Goal: Task Accomplishment & Management: Manage account settings

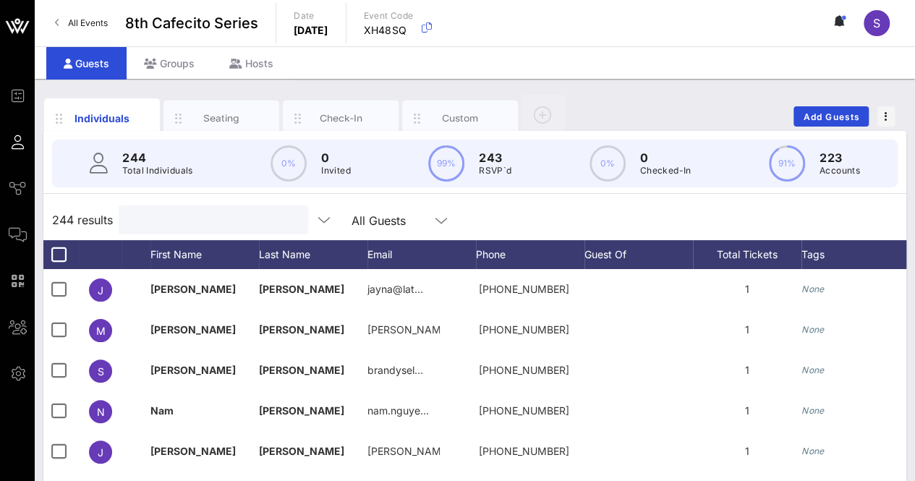
click at [208, 219] on input "text" at bounding box center [211, 219] width 169 height 19
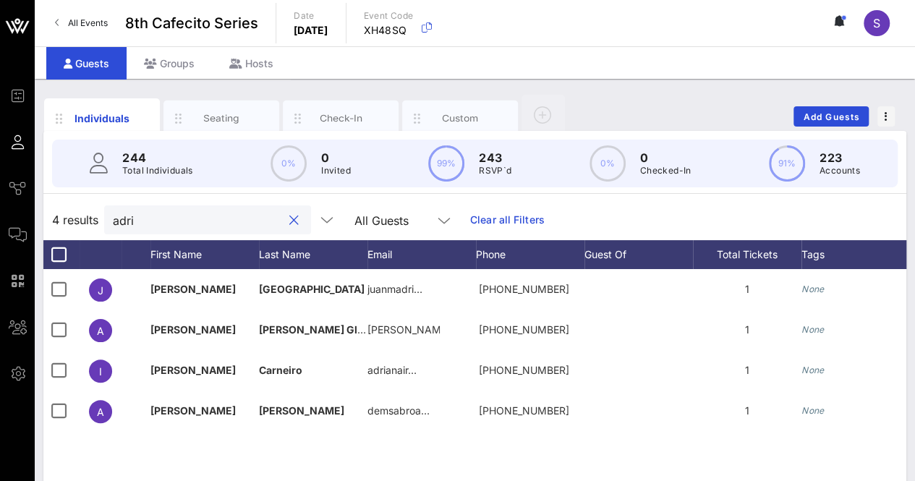
type input "adri"
click at [821, 115] on span "Add Guests" at bounding box center [831, 116] width 57 height 11
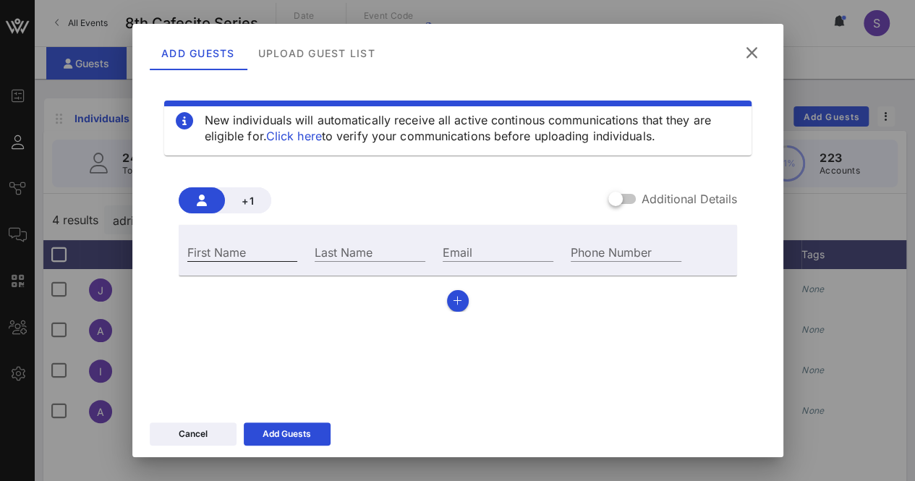
click at [267, 252] on input "First Name" at bounding box center [242, 251] width 111 height 19
type input "Jonas"
click at [341, 252] on input "Last Name" at bounding box center [370, 251] width 111 height 19
type input "Lind"
click at [443, 260] on input "Email" at bounding box center [498, 251] width 111 height 19
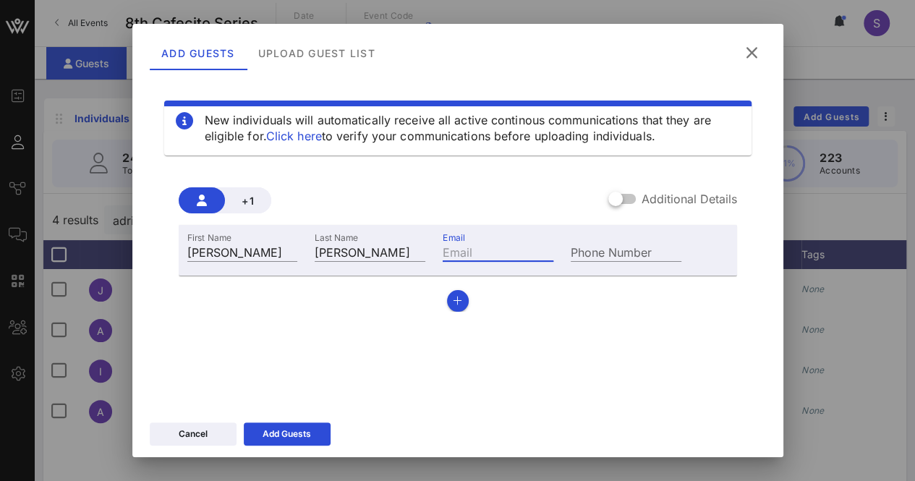
paste input "jonas_85@hotmail.com"
type input "jonas_85@hotmail.com"
click at [298, 432] on div "Add Guests" at bounding box center [286, 434] width 48 height 14
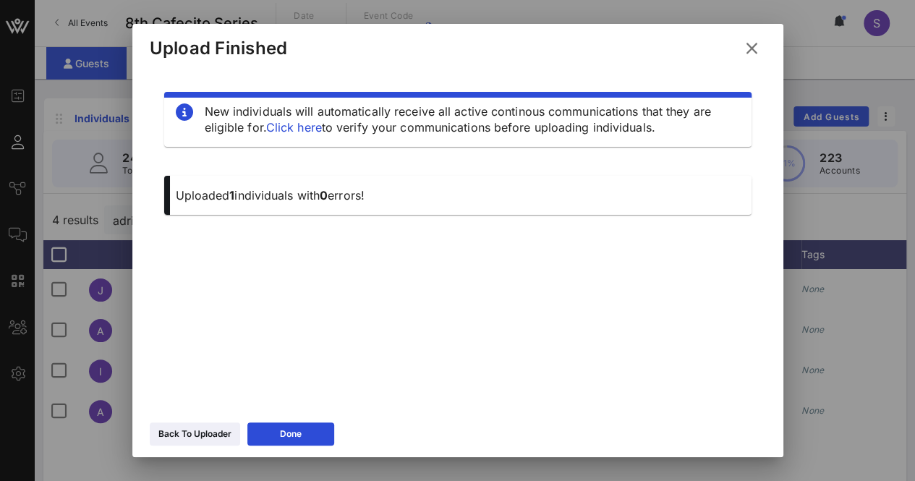
click at [754, 51] on icon at bounding box center [752, 48] width 20 height 17
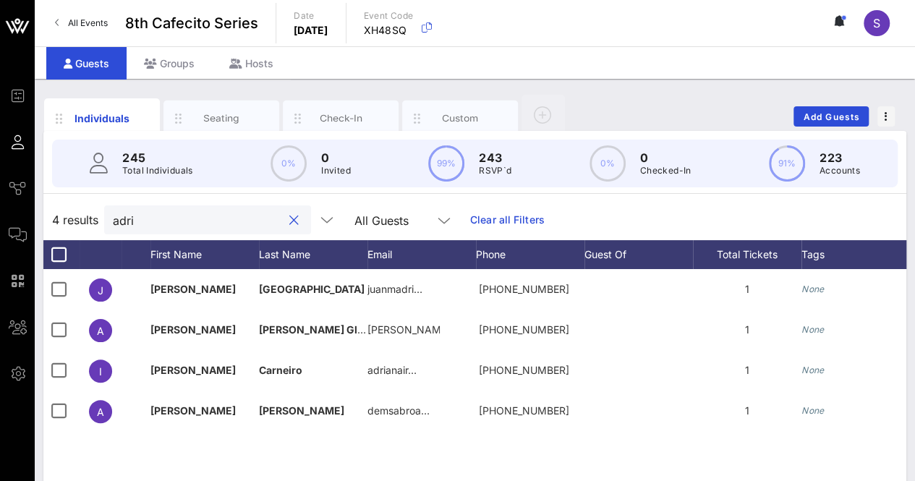
click at [149, 221] on input "adri" at bounding box center [197, 219] width 169 height 19
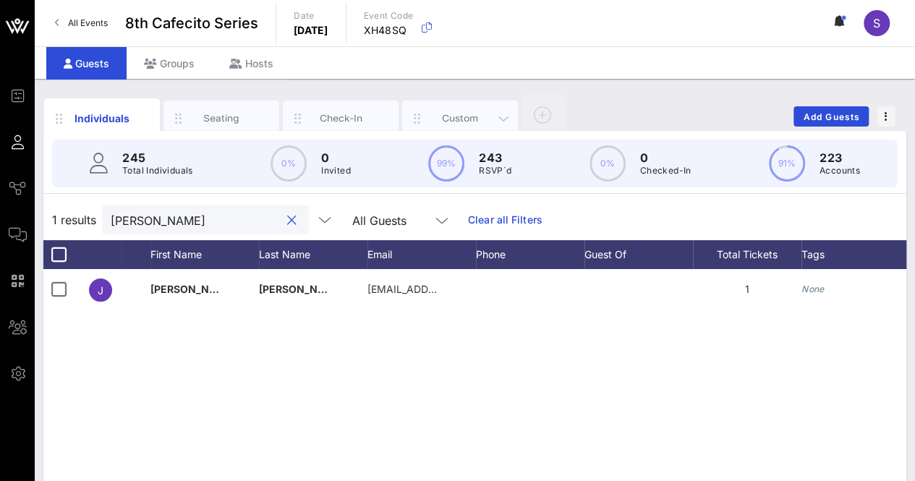
type input "jonas"
click at [466, 108] on div "Custom" at bounding box center [460, 119] width 116 height 36
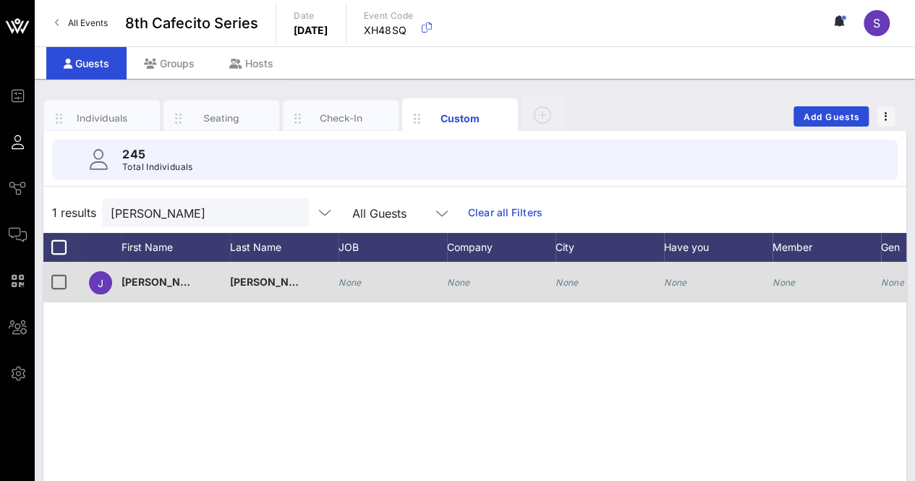
click at [349, 286] on icon "None" at bounding box center [349, 282] width 23 height 11
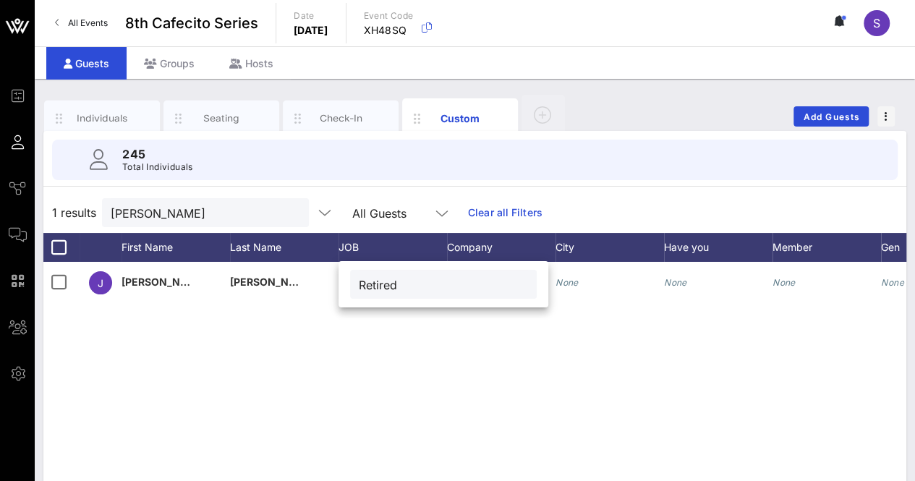
type input "Retired"
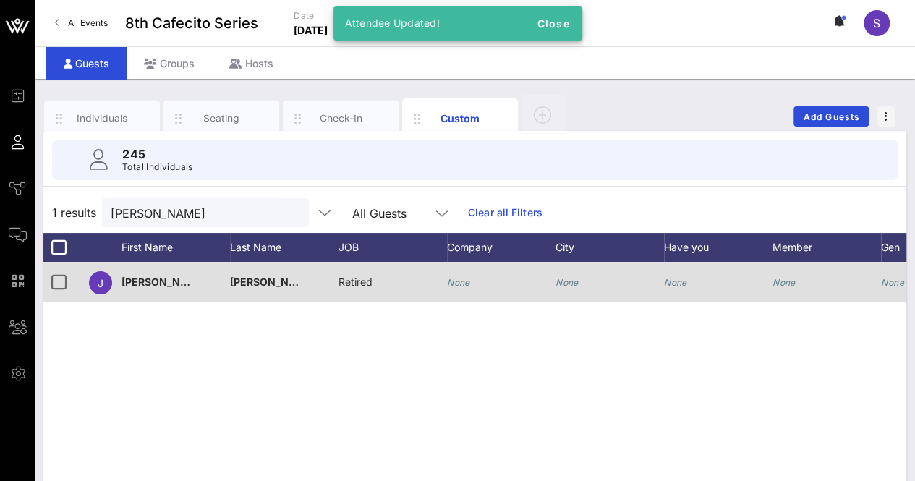
click at [466, 284] on icon "None" at bounding box center [458, 282] width 23 height 11
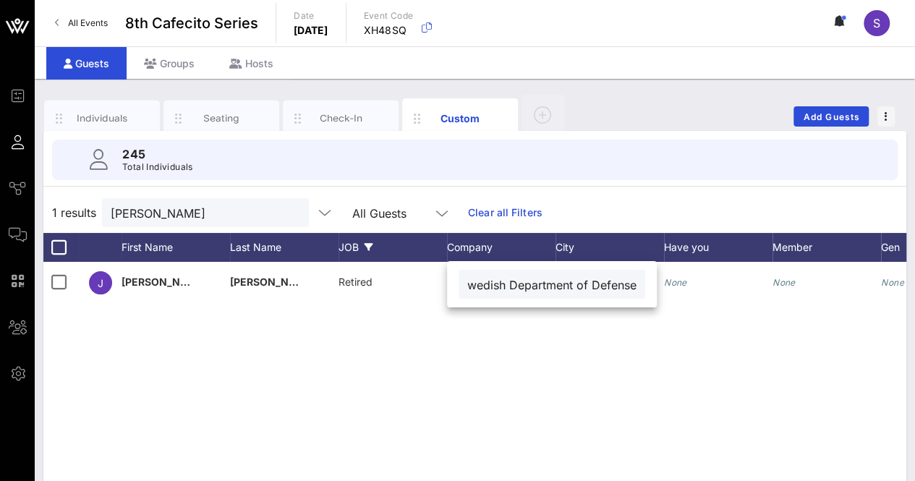
scroll to position [0, 25]
type input "Swedish Department of Defense"
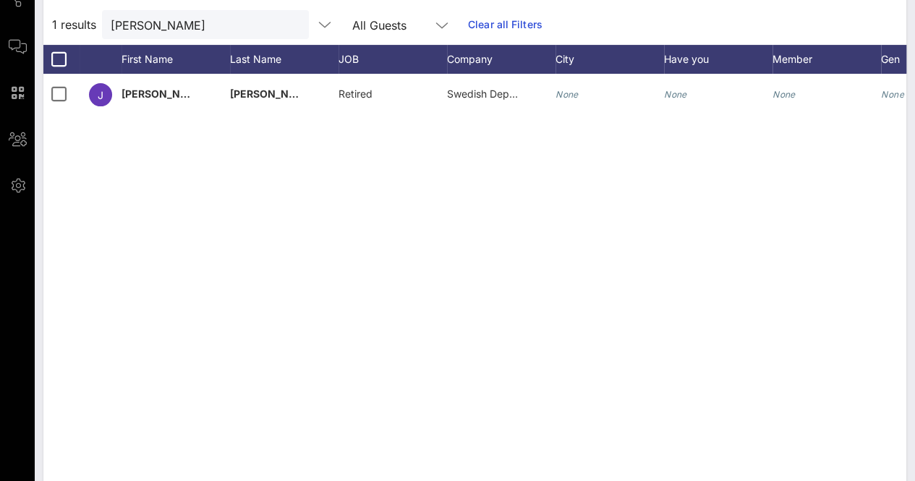
scroll to position [0, 0]
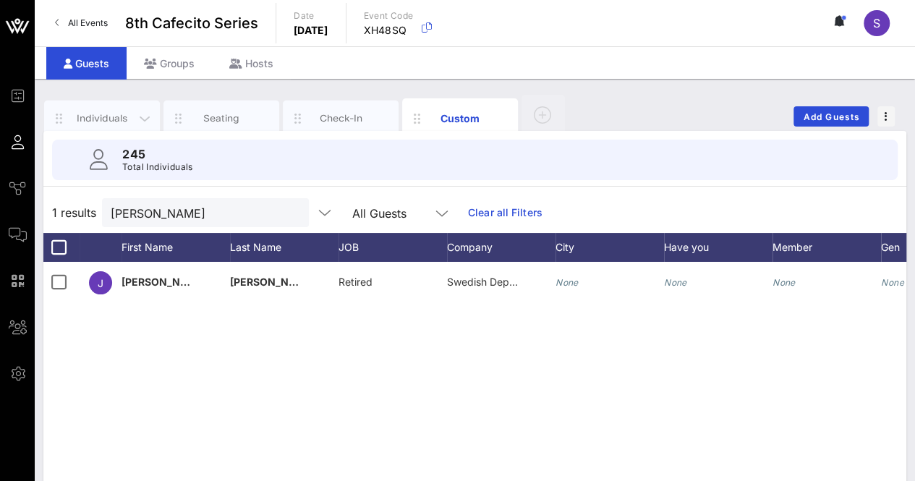
click at [104, 117] on div "Individuals" at bounding box center [102, 118] width 64 height 14
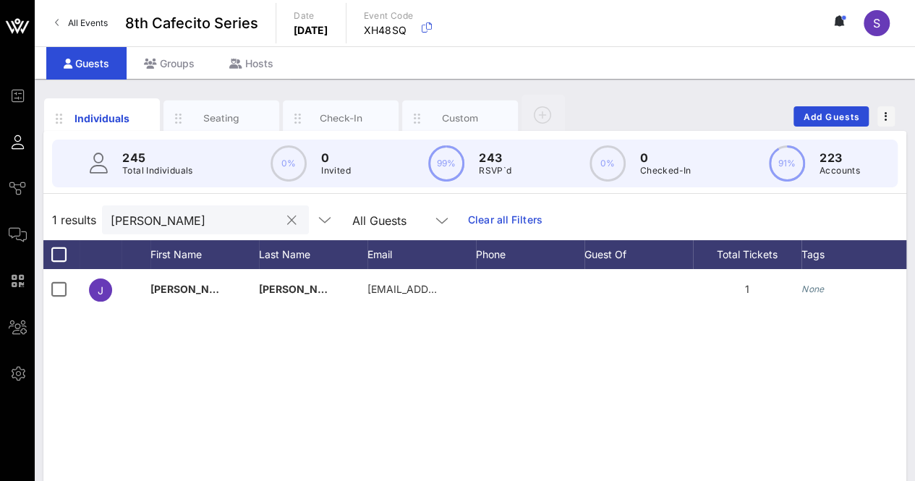
click at [283, 219] on div at bounding box center [291, 220] width 17 height 17
click at [287, 219] on button "clear icon" at bounding box center [291, 220] width 9 height 14
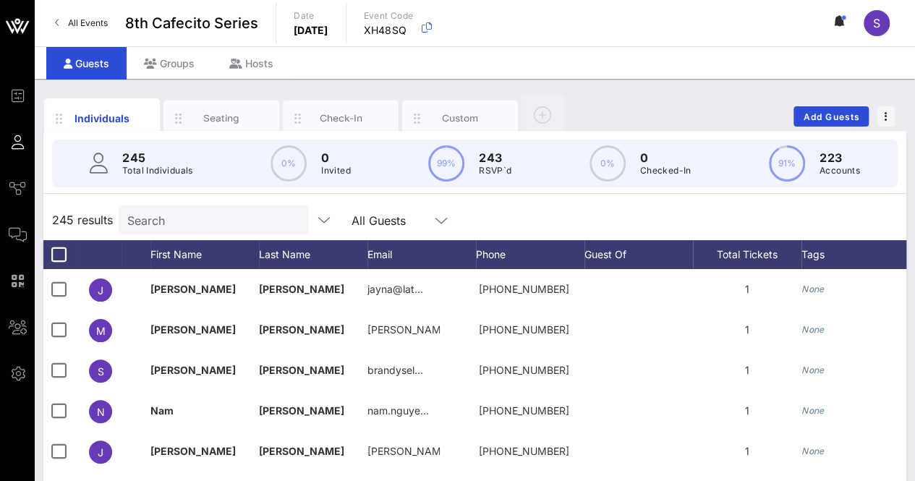
click at [619, 226] on div "245 results Search All Guests" at bounding box center [474, 220] width 863 height 40
click at [242, 210] on input "text" at bounding box center [211, 219] width 169 height 19
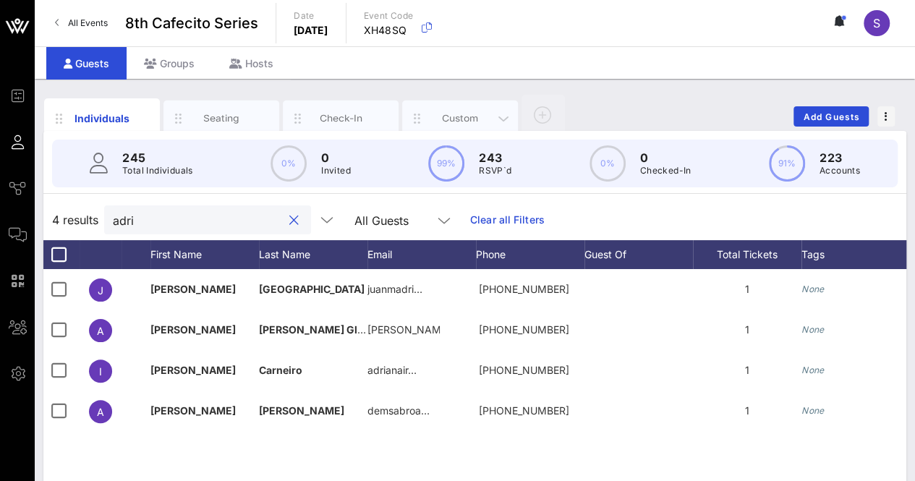
click at [448, 111] on div "Custom" at bounding box center [460, 118] width 64 height 14
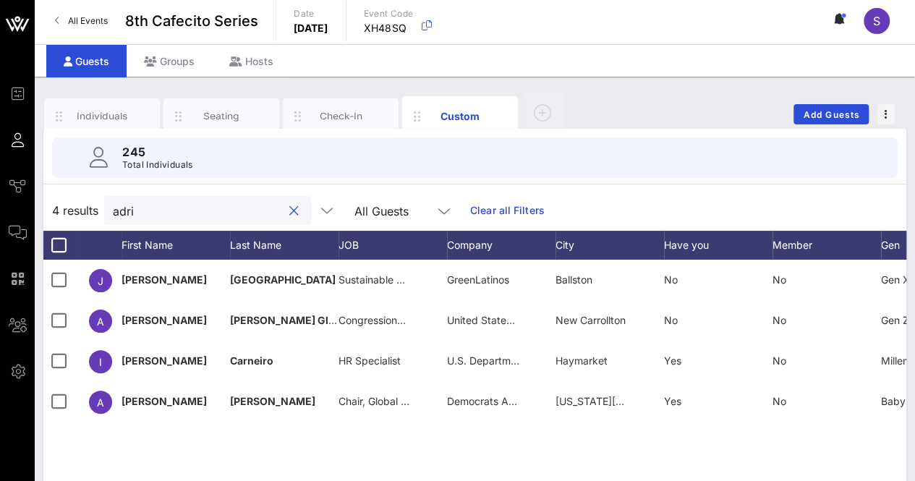
click at [147, 212] on input "adri" at bounding box center [197, 210] width 169 height 19
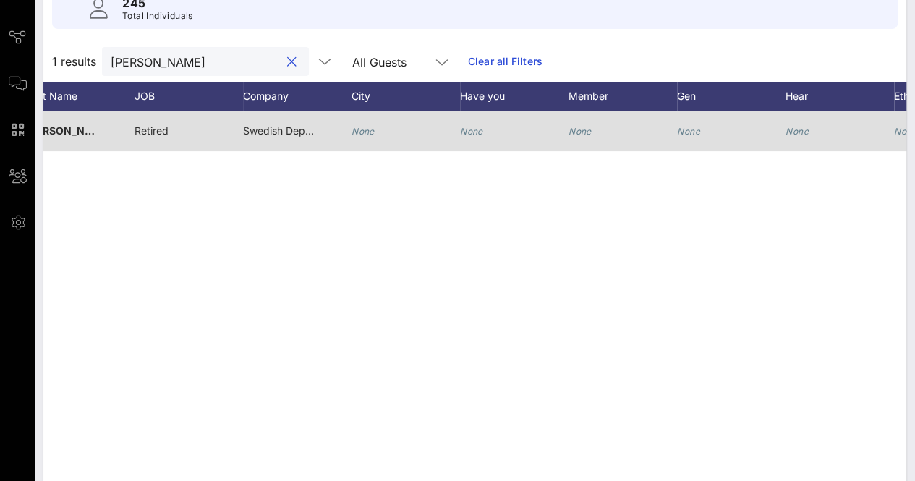
type input "lind"
click at [469, 127] on icon "None" at bounding box center [471, 131] width 23 height 11
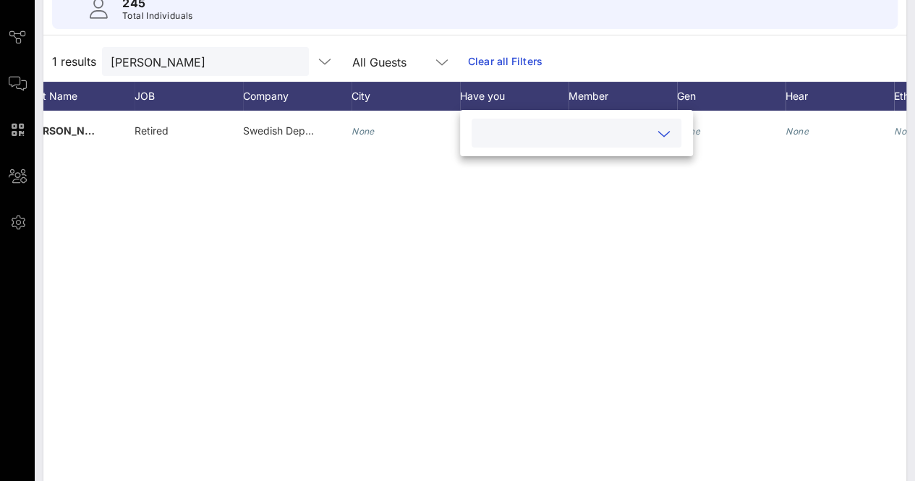
click at [503, 132] on input "text" at bounding box center [564, 133] width 169 height 19
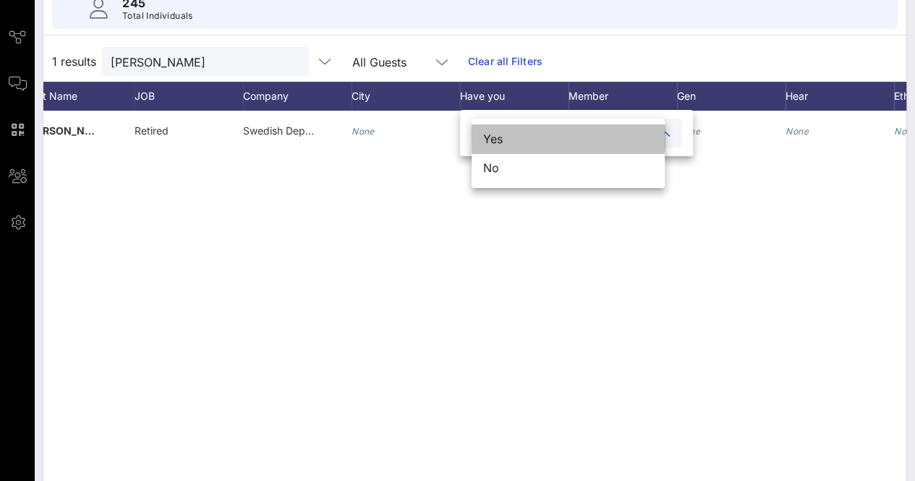
click at [509, 142] on div "Yes" at bounding box center [567, 138] width 193 height 29
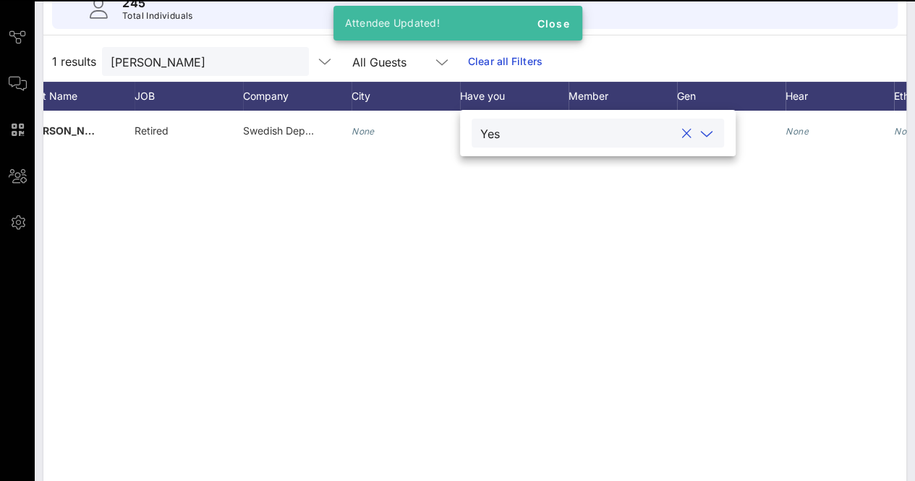
click at [609, 274] on div "J Jonas Lind Retired Swedish Department of Defense None Yes None None None None…" at bounding box center [474, 328] width 863 height 434
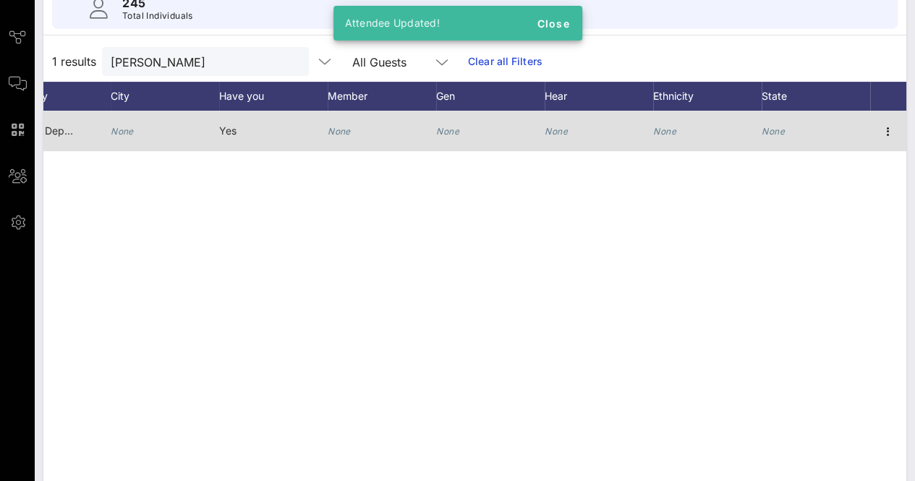
click at [455, 131] on icon "None" at bounding box center [447, 131] width 23 height 11
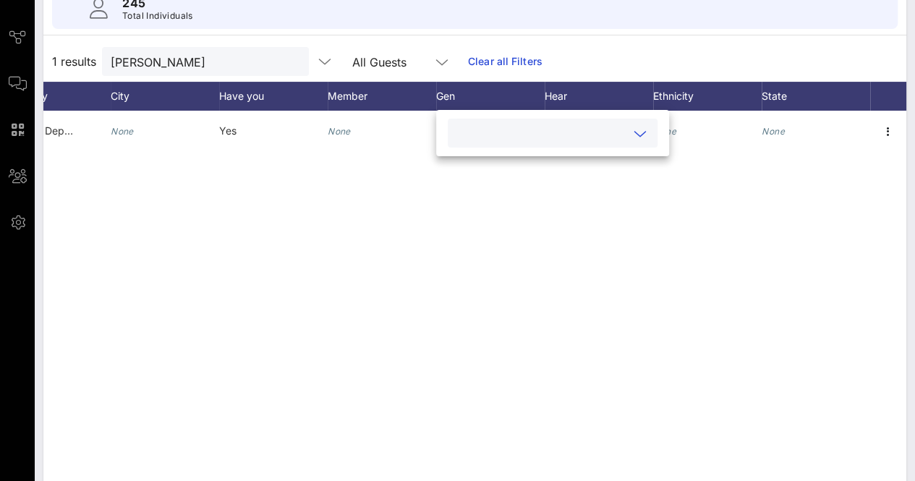
click at [460, 135] on input "text" at bounding box center [540, 133] width 169 height 19
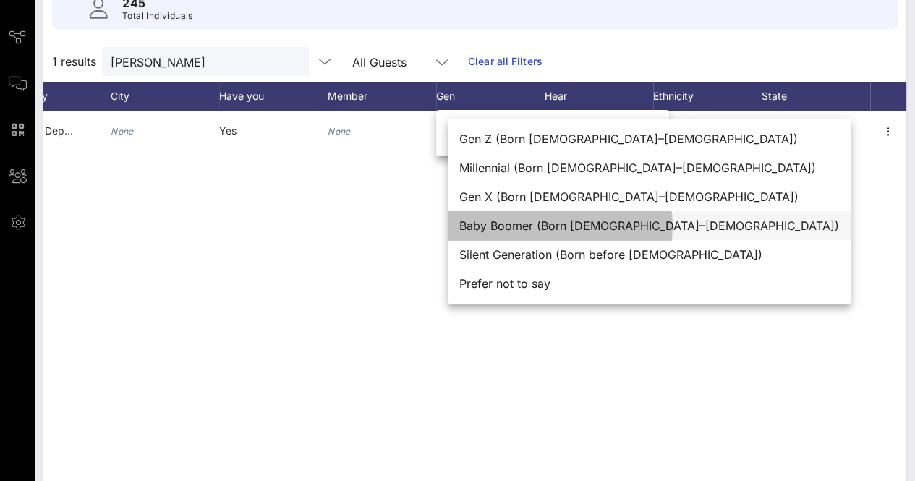
click at [565, 220] on div "Baby Boomer (Born [DEMOGRAPHIC_DATA]–[DEMOGRAPHIC_DATA])" at bounding box center [649, 225] width 403 height 29
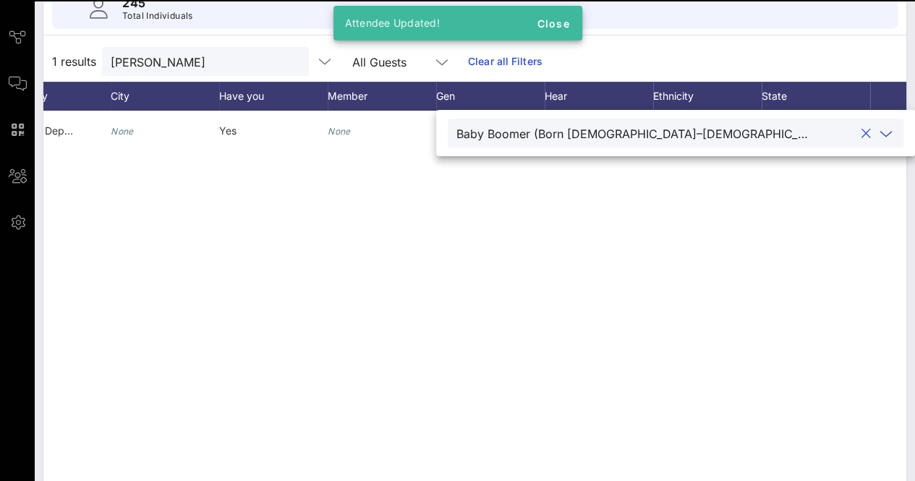
click at [380, 273] on div "J Jonas Lind Retired Swedish Department of Defense None Yes None Baby Boomer (B…" at bounding box center [474, 328] width 863 height 434
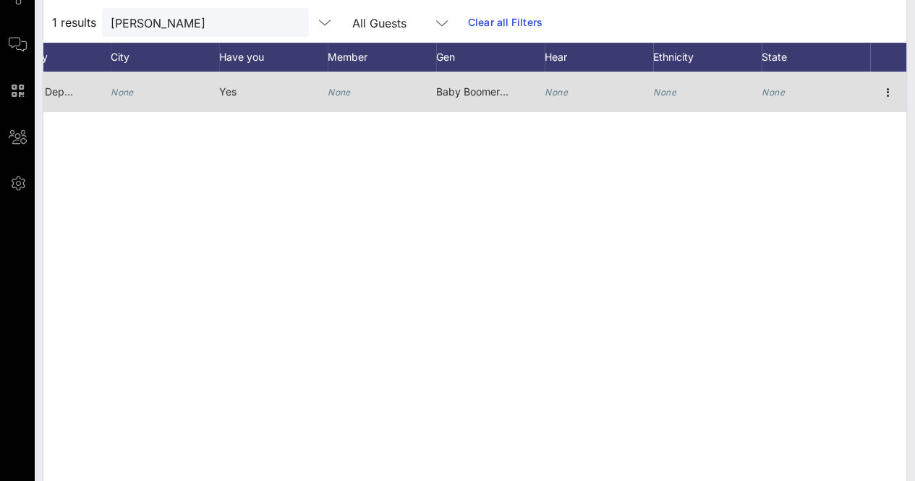
click at [558, 77] on div "None" at bounding box center [556, 92] width 23 height 40
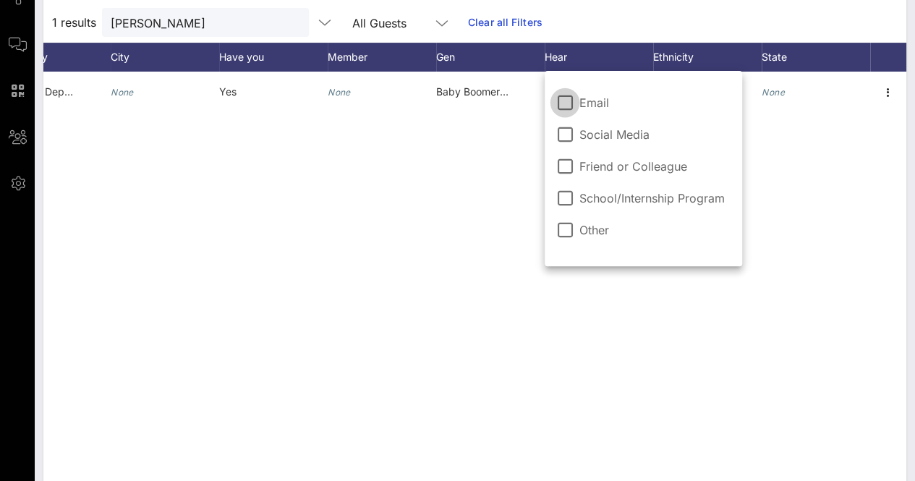
click at [431, 221] on div "J Jonas Lind Retired Swedish Department of Defense None Yes None Baby Boomer (B…" at bounding box center [474, 289] width 863 height 434
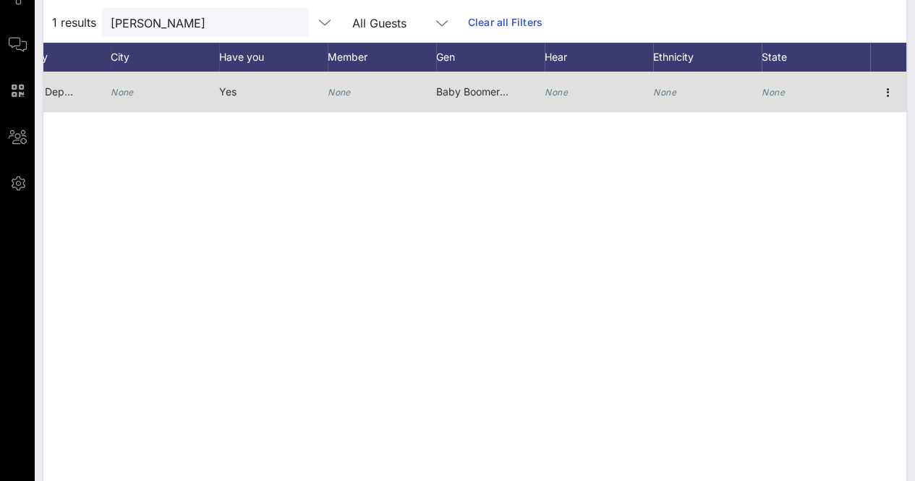
click at [560, 92] on icon "None" at bounding box center [556, 92] width 23 height 11
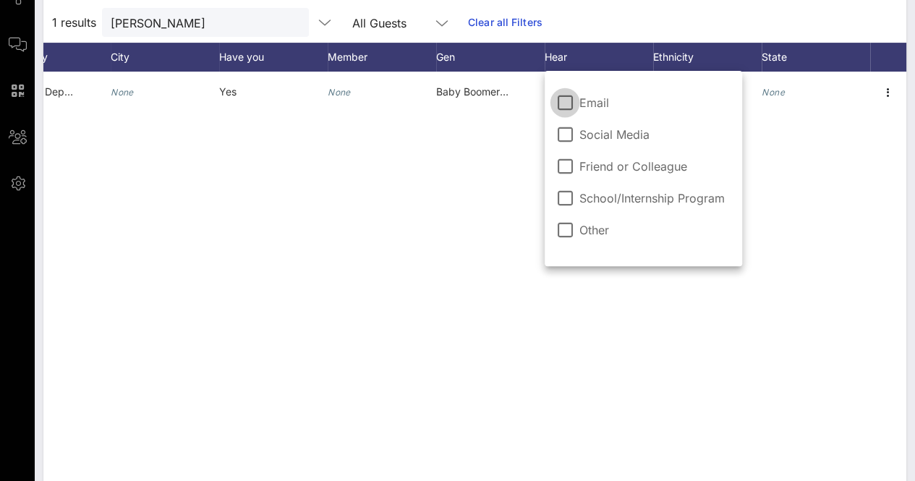
click at [584, 168] on span "Friend or Colleague" at bounding box center [636, 166] width 114 height 14
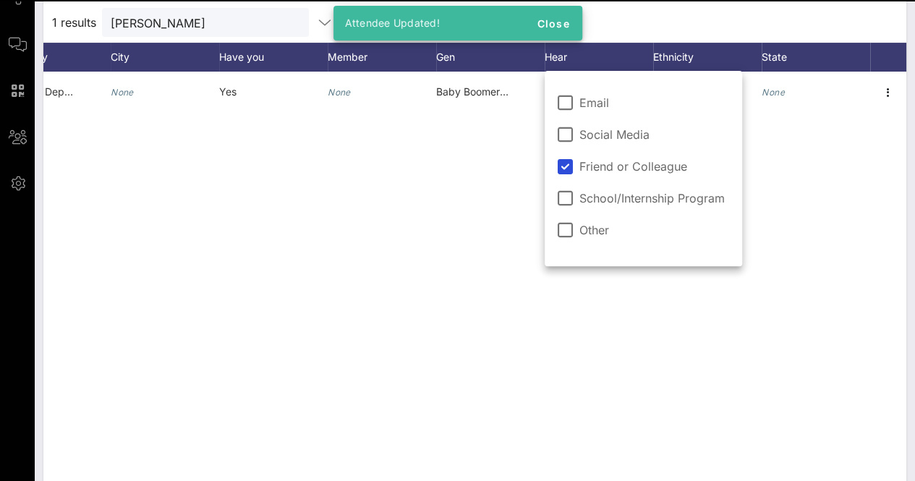
click at [450, 228] on div "J Jonas Lind Retired Swedish Department of Defense None Yes None Baby Boomer (B…" at bounding box center [474, 289] width 863 height 434
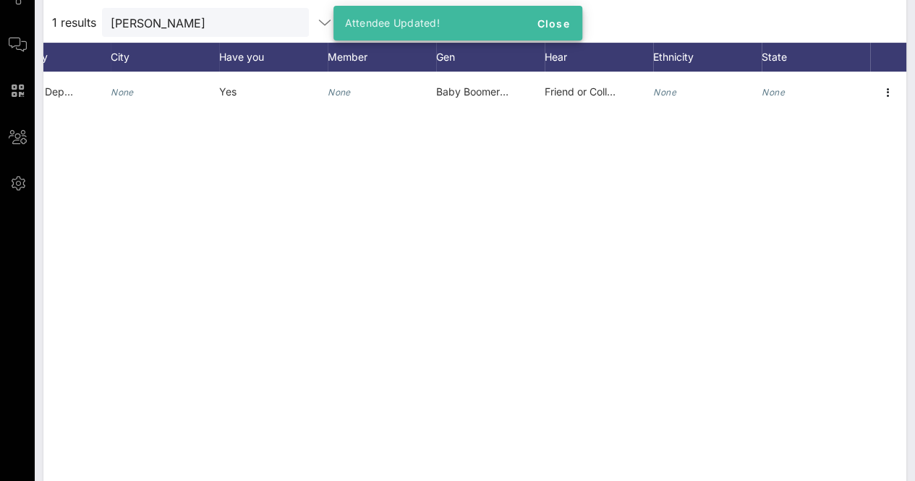
click at [450, 228] on div "J Jonas Lind Retired Swedish Department of Defense None Yes None Baby Boomer (B…" at bounding box center [474, 289] width 863 height 434
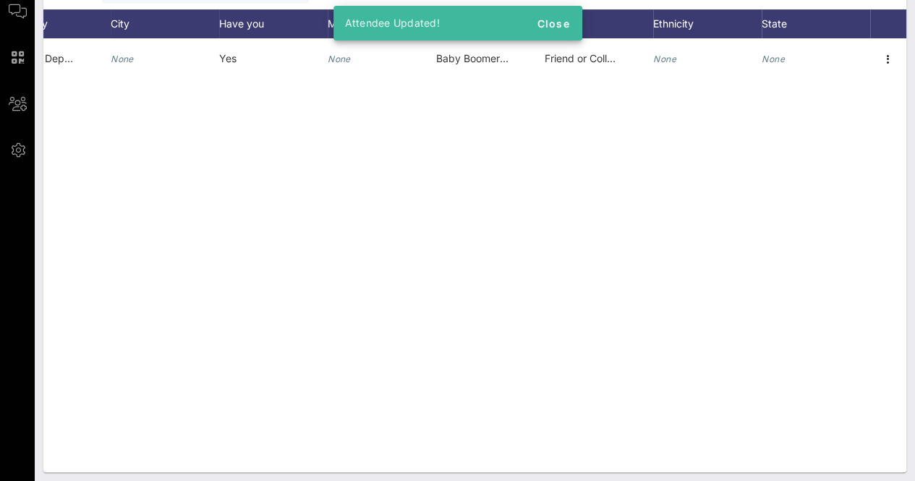
click at [450, 228] on div "J Jonas Lind Retired Swedish Department of Defense None Yes None Baby Boomer (B…" at bounding box center [474, 255] width 863 height 434
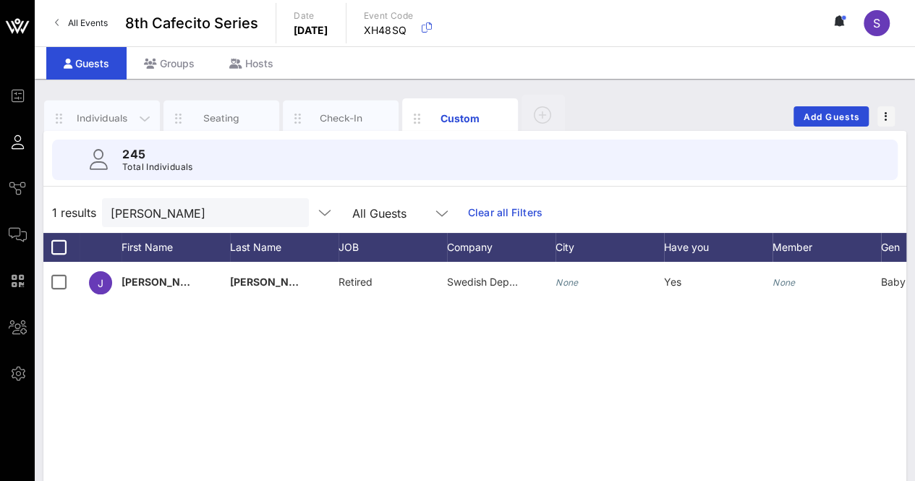
click at [106, 111] on div "Individuals" at bounding box center [102, 118] width 64 height 14
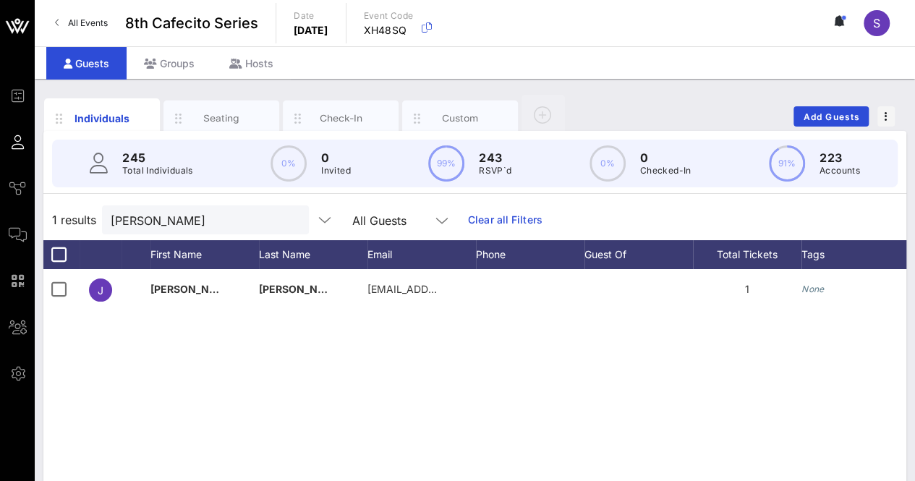
click at [287, 218] on button "clear icon" at bounding box center [291, 220] width 9 height 14
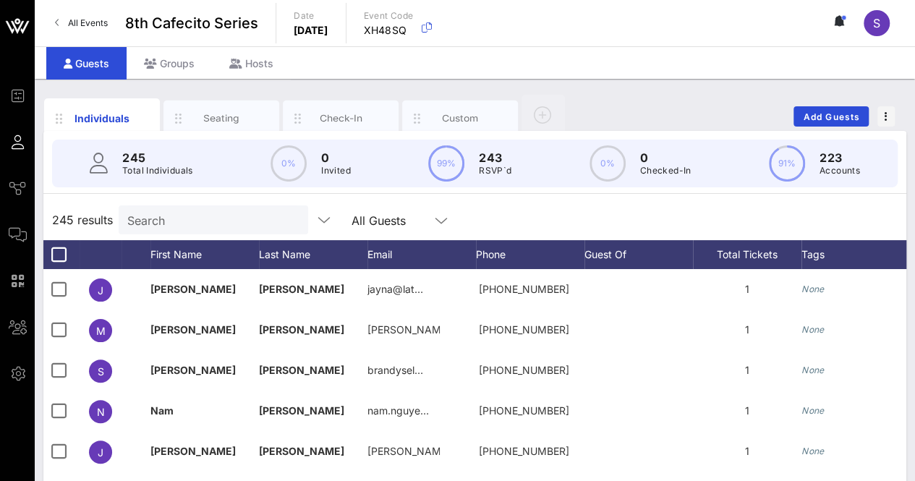
click at [550, 224] on div "245 results Search All Guests" at bounding box center [474, 220] width 863 height 40
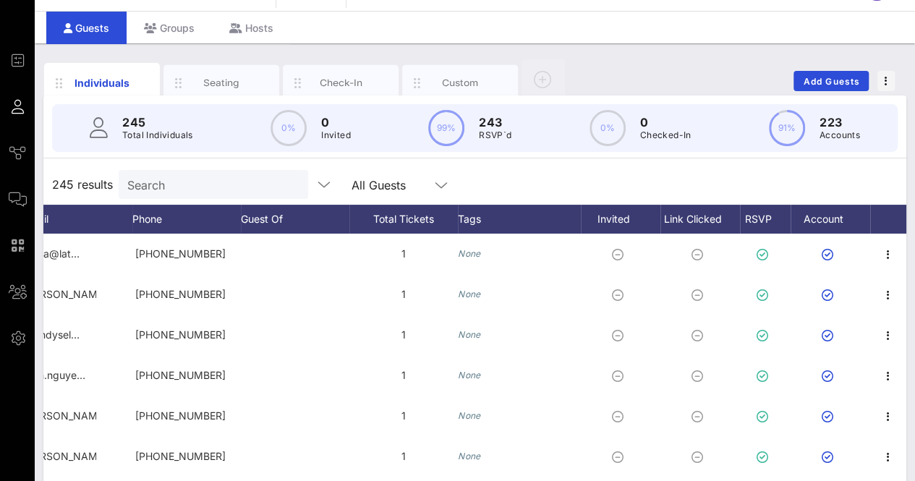
scroll to position [30, 0]
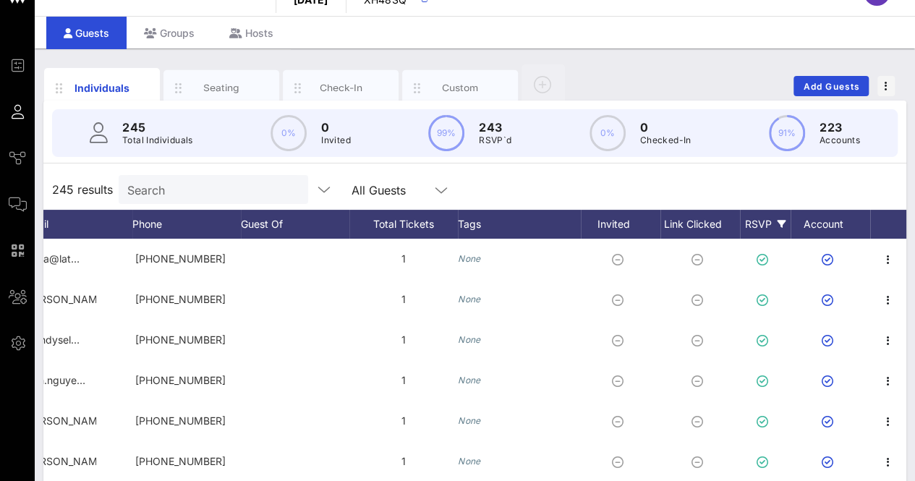
click at [755, 223] on div "RSVP" at bounding box center [765, 224] width 51 height 29
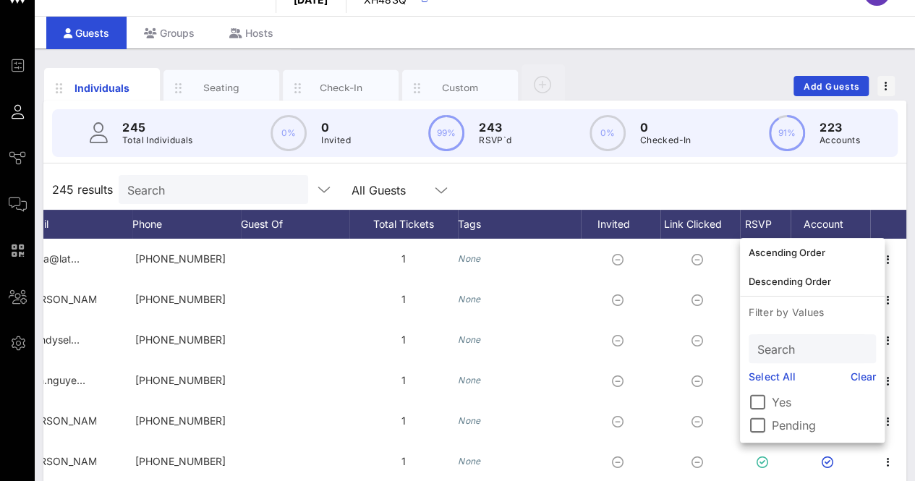
click at [802, 429] on label "Pending" at bounding box center [824, 425] width 104 height 14
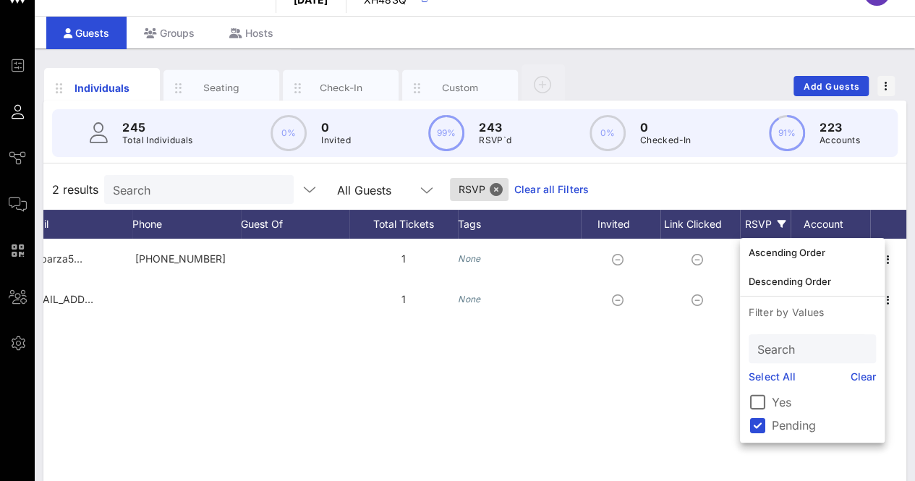
scroll to position [0, 343]
click at [773, 191] on div "2 results Search All Guests RSVP Clear all Filters" at bounding box center [474, 189] width 863 height 40
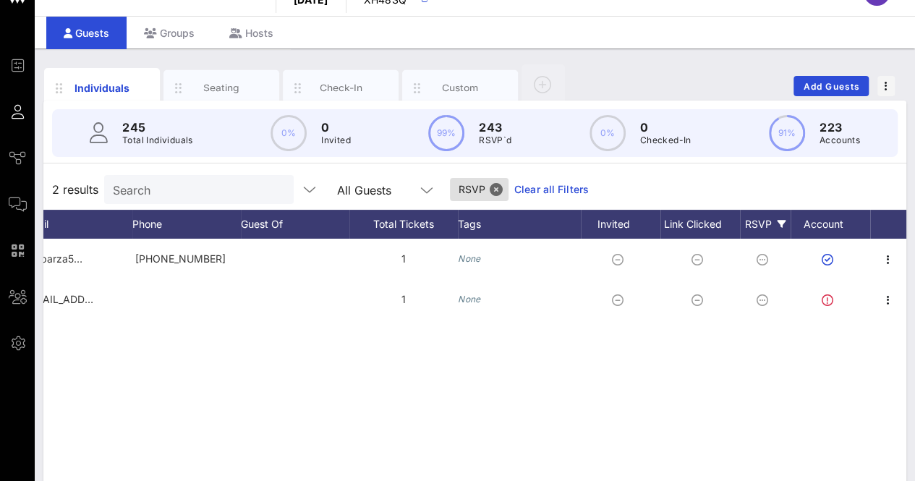
scroll to position [0, 0]
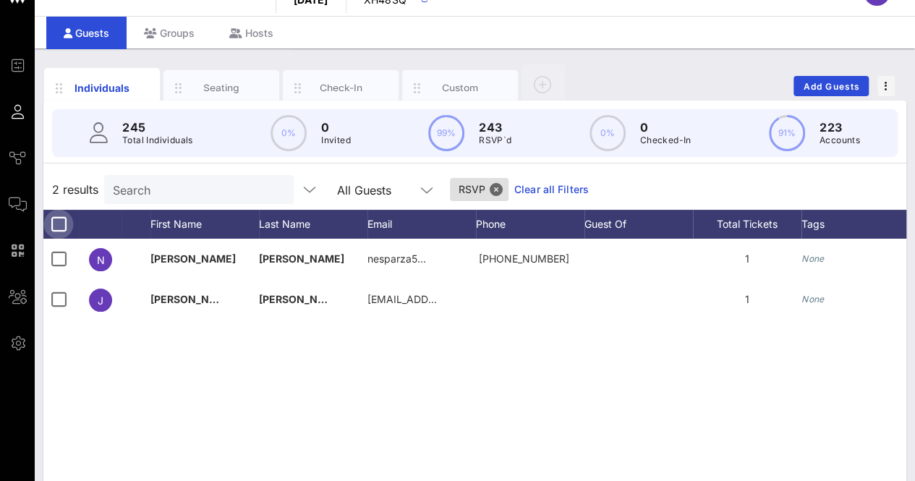
click at [59, 221] on div at bounding box center [58, 224] width 25 height 25
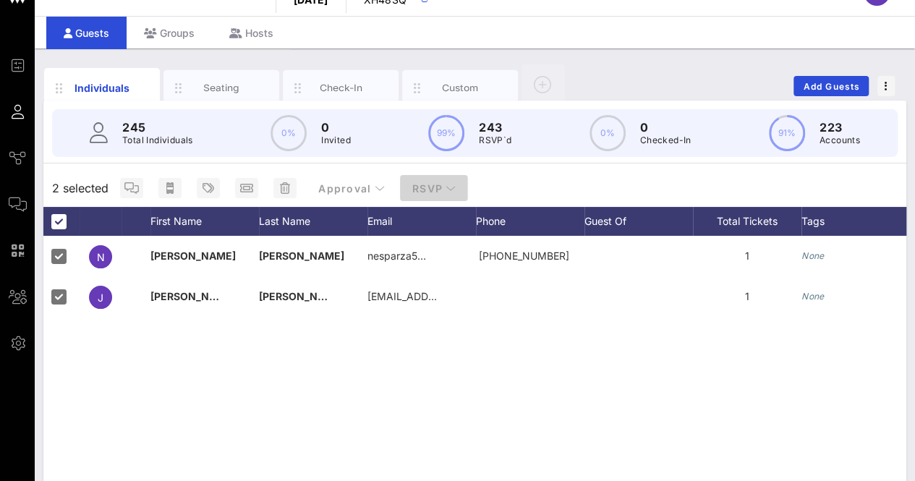
click at [440, 187] on span "RSVP" at bounding box center [433, 188] width 45 height 12
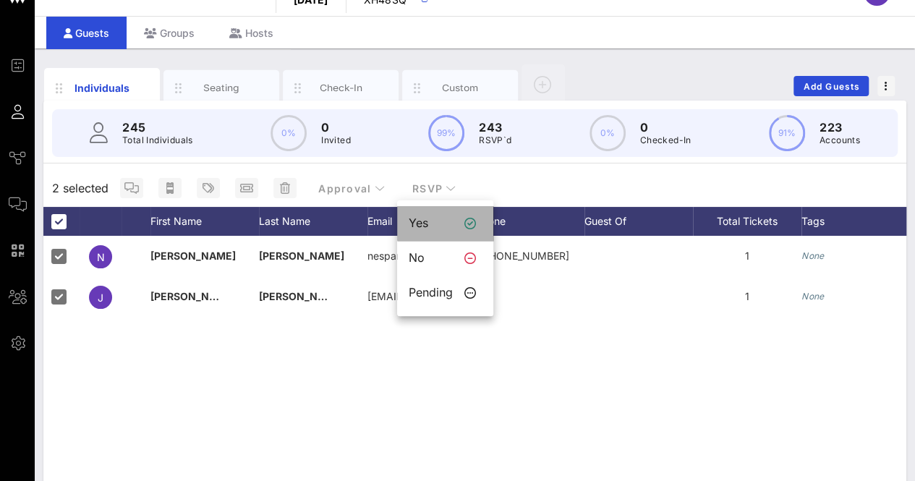
click at [449, 218] on div "Yes" at bounding box center [431, 223] width 44 height 14
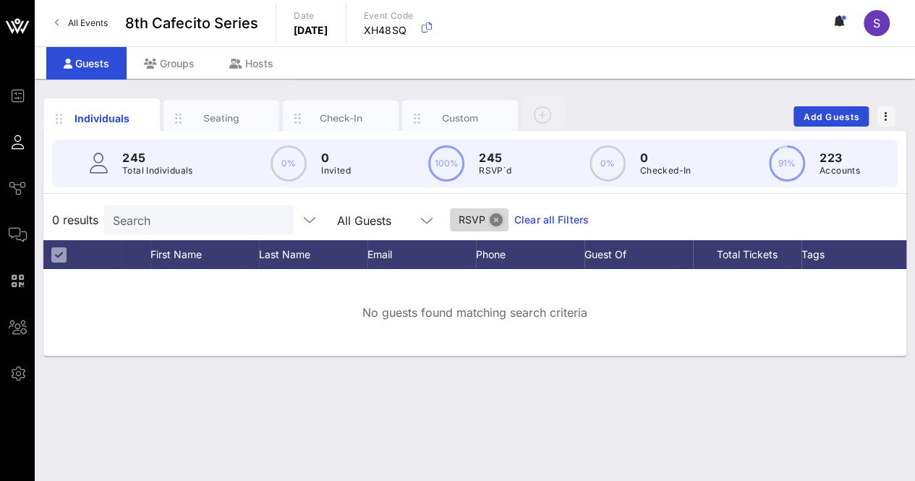
click at [490, 222] on button "Close" at bounding box center [496, 219] width 13 height 13
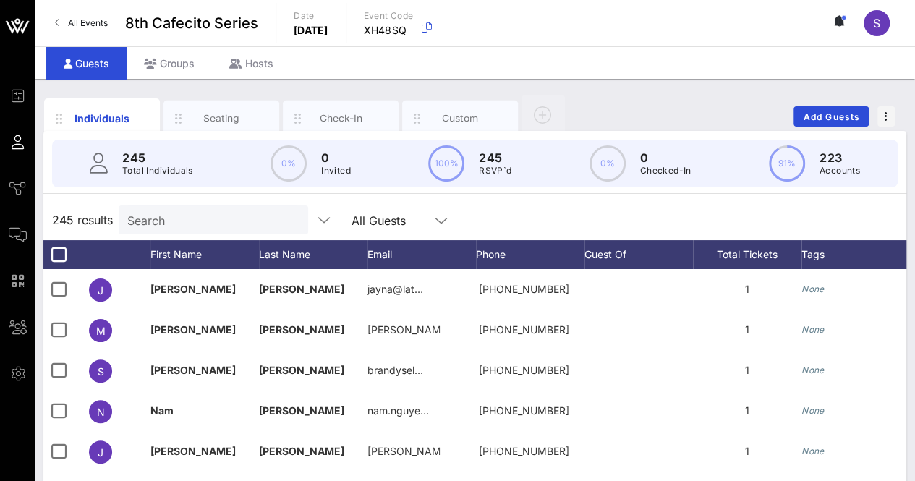
click at [566, 226] on div "245 results Search All Guests" at bounding box center [474, 220] width 863 height 40
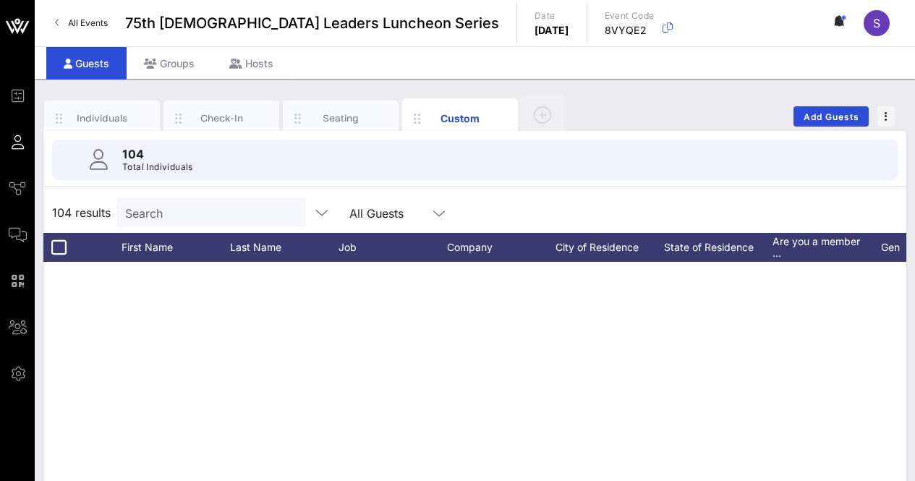
click at [113, 112] on div "Individuals" at bounding box center [102, 118] width 64 height 14
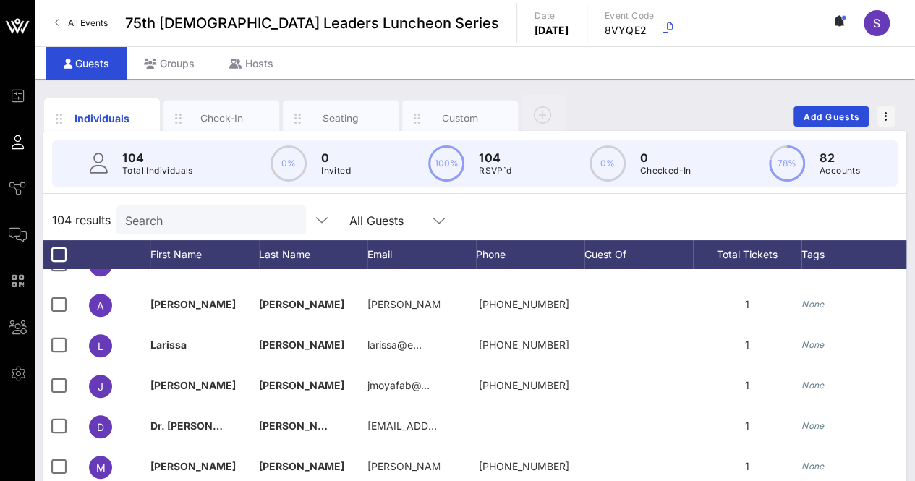
click at [574, 226] on div "104 results Search All Guests" at bounding box center [474, 220] width 863 height 40
